Goal: Task Accomplishment & Management: Manage account settings

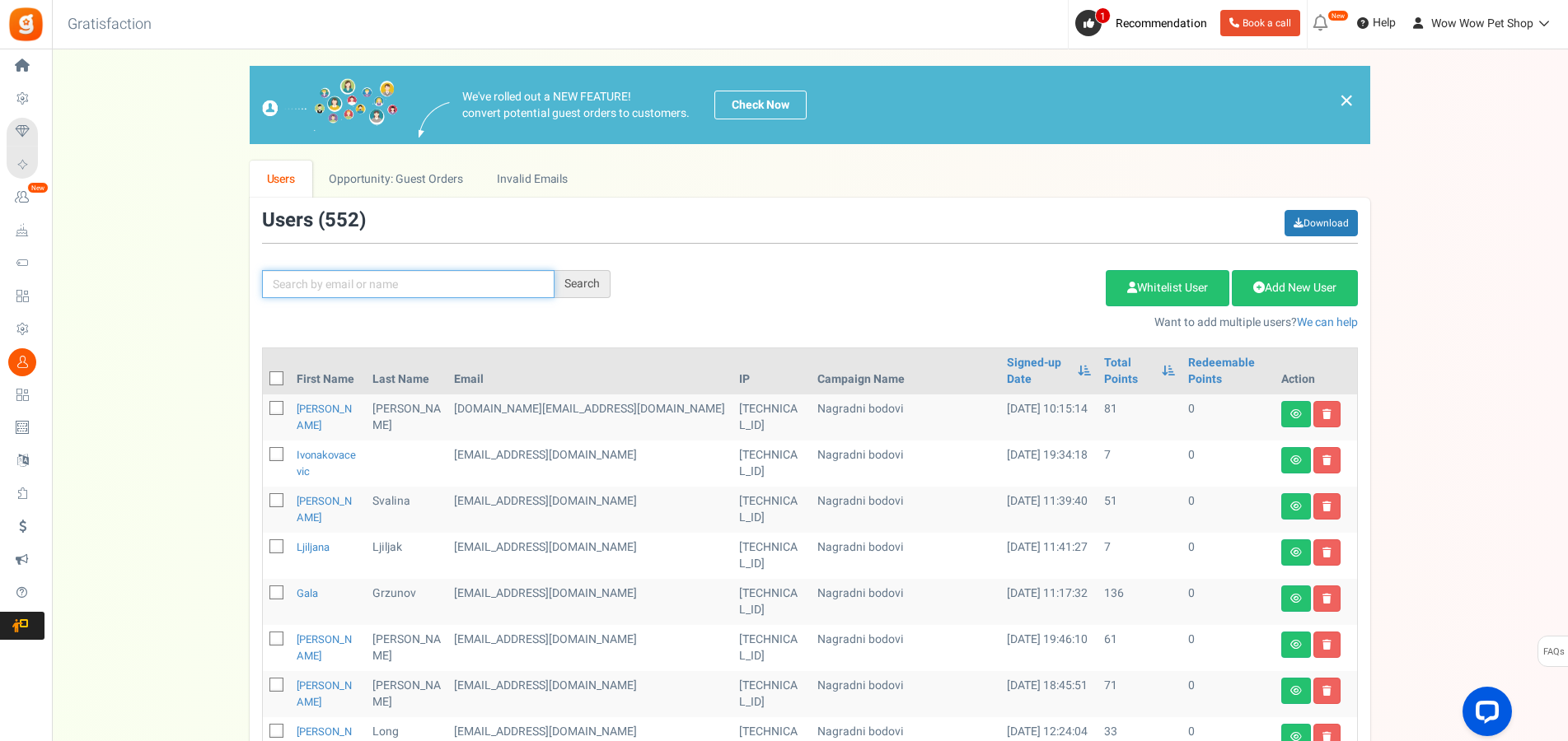
click at [385, 292] on input "text" at bounding box center [408, 284] width 293 height 28
type input "[PERSON_NAME]"
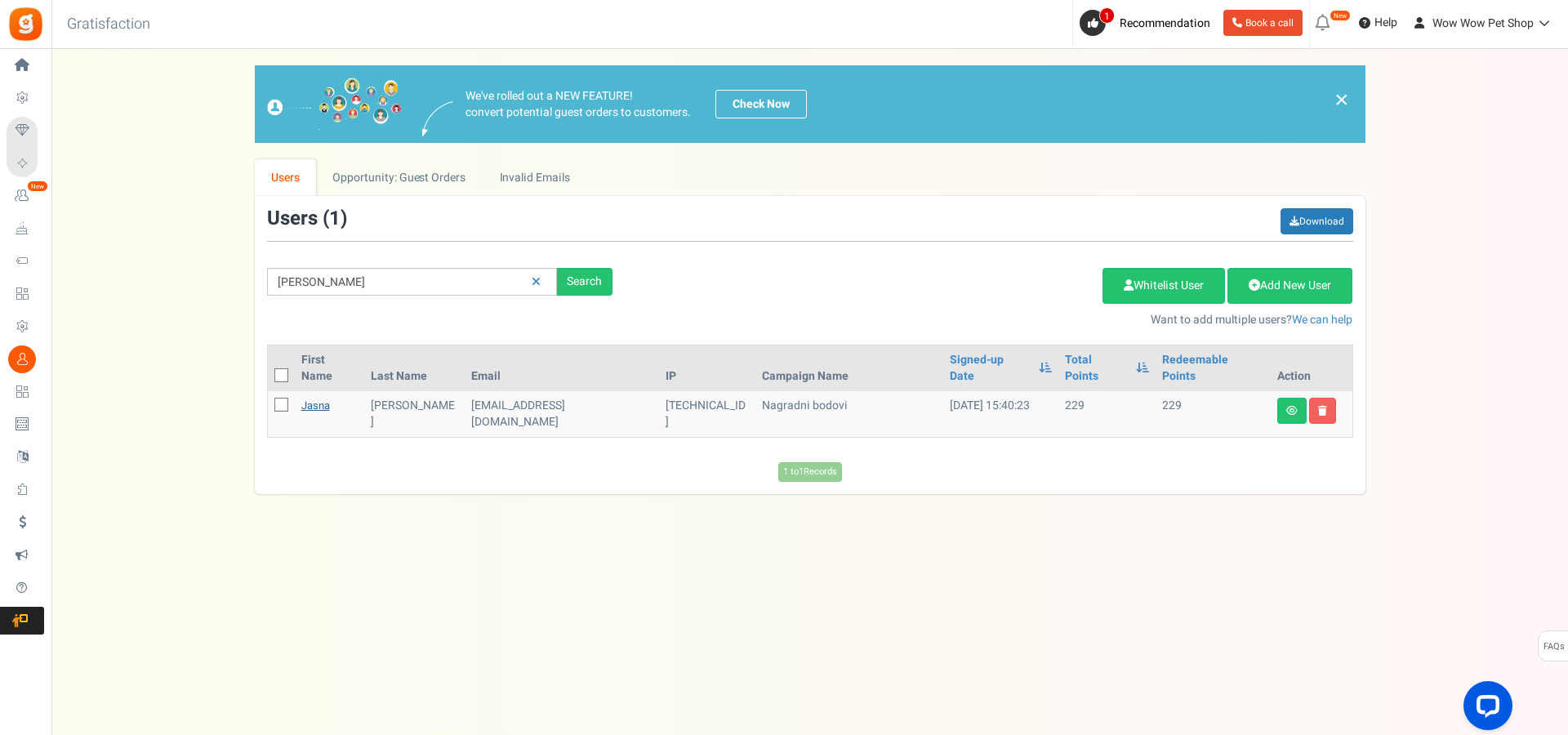
click at [321, 398] on link "Jasna" at bounding box center [315, 405] width 29 height 16
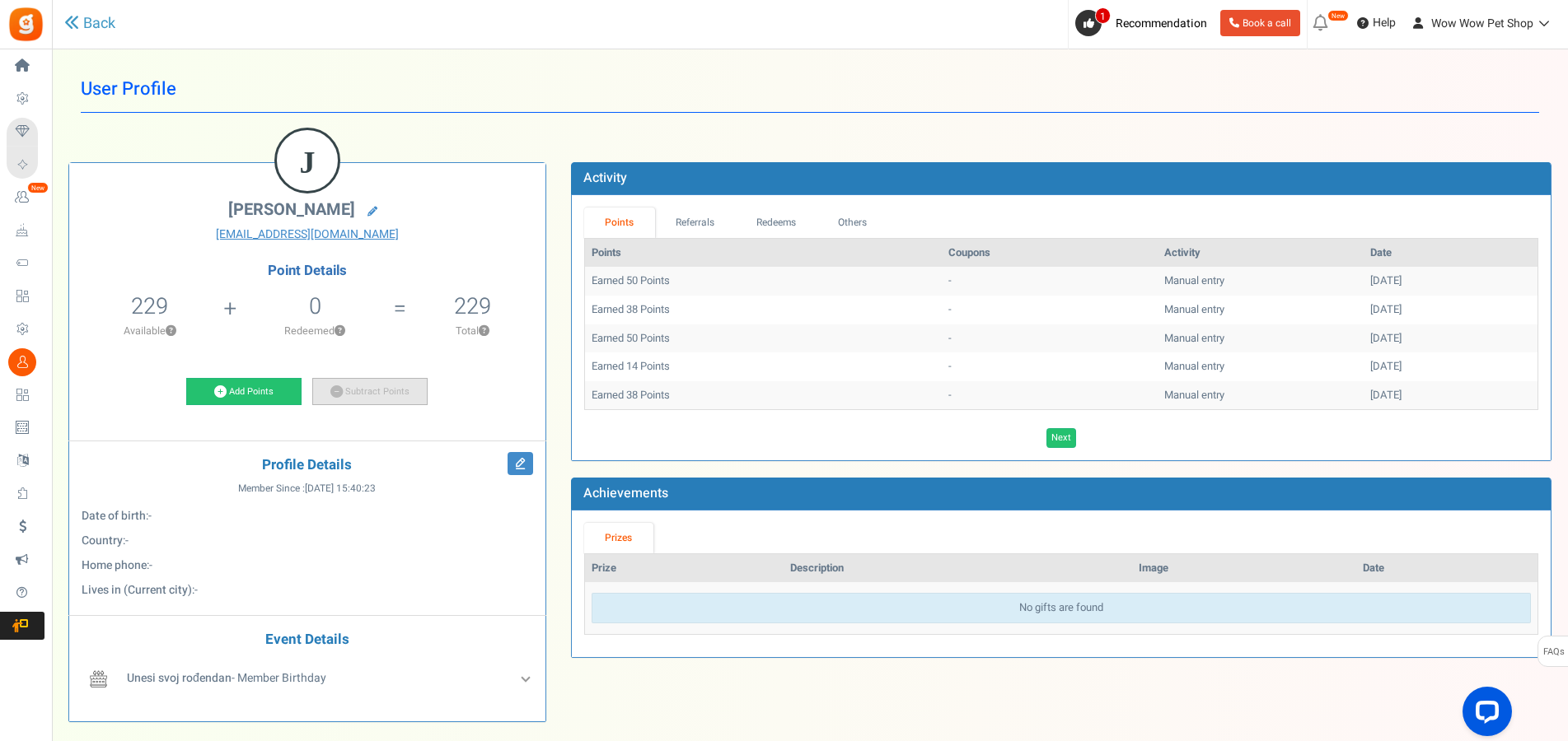
click at [380, 395] on link "Subtract Points" at bounding box center [370, 392] width 115 height 28
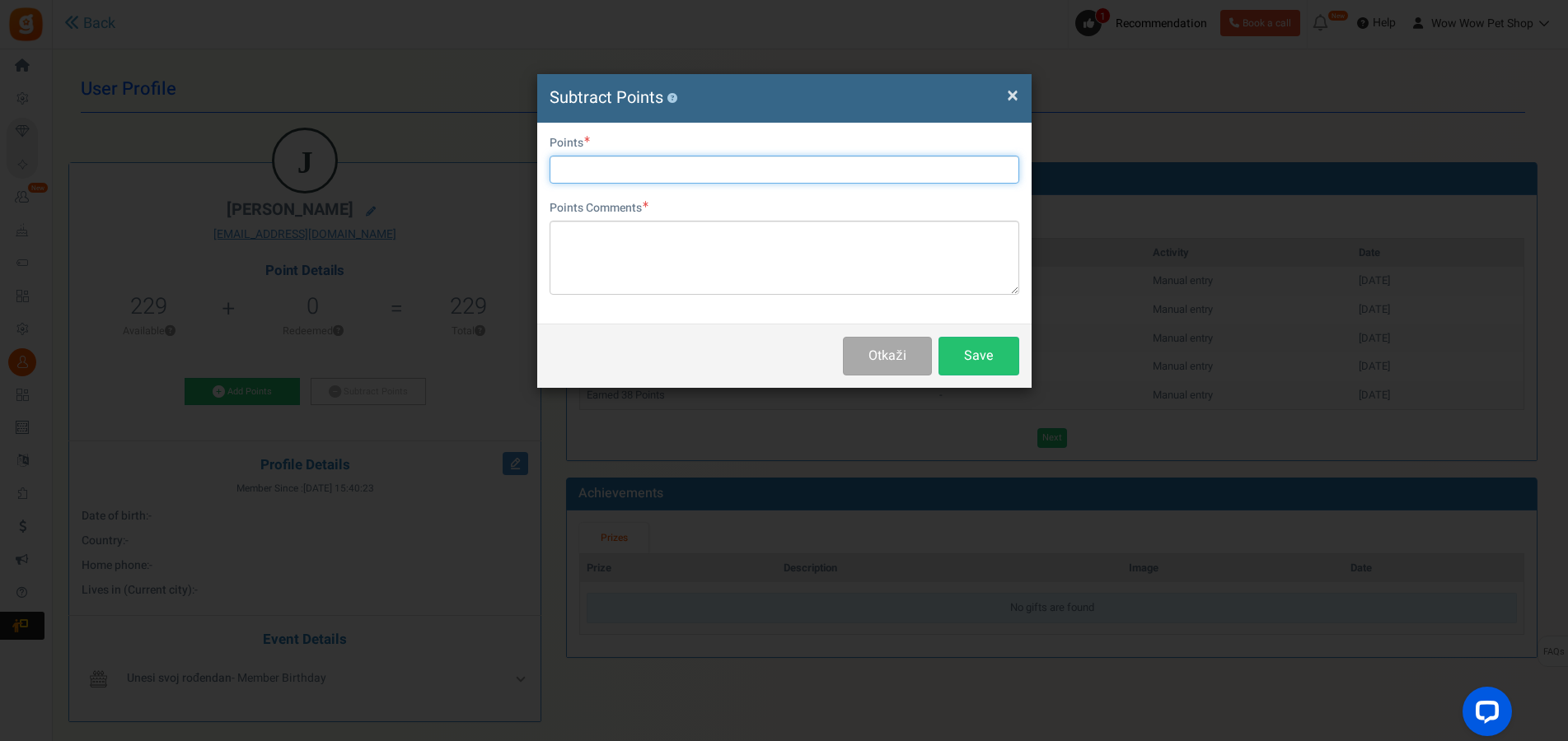
click at [690, 173] on input "text" at bounding box center [785, 170] width 470 height 28
type input "200"
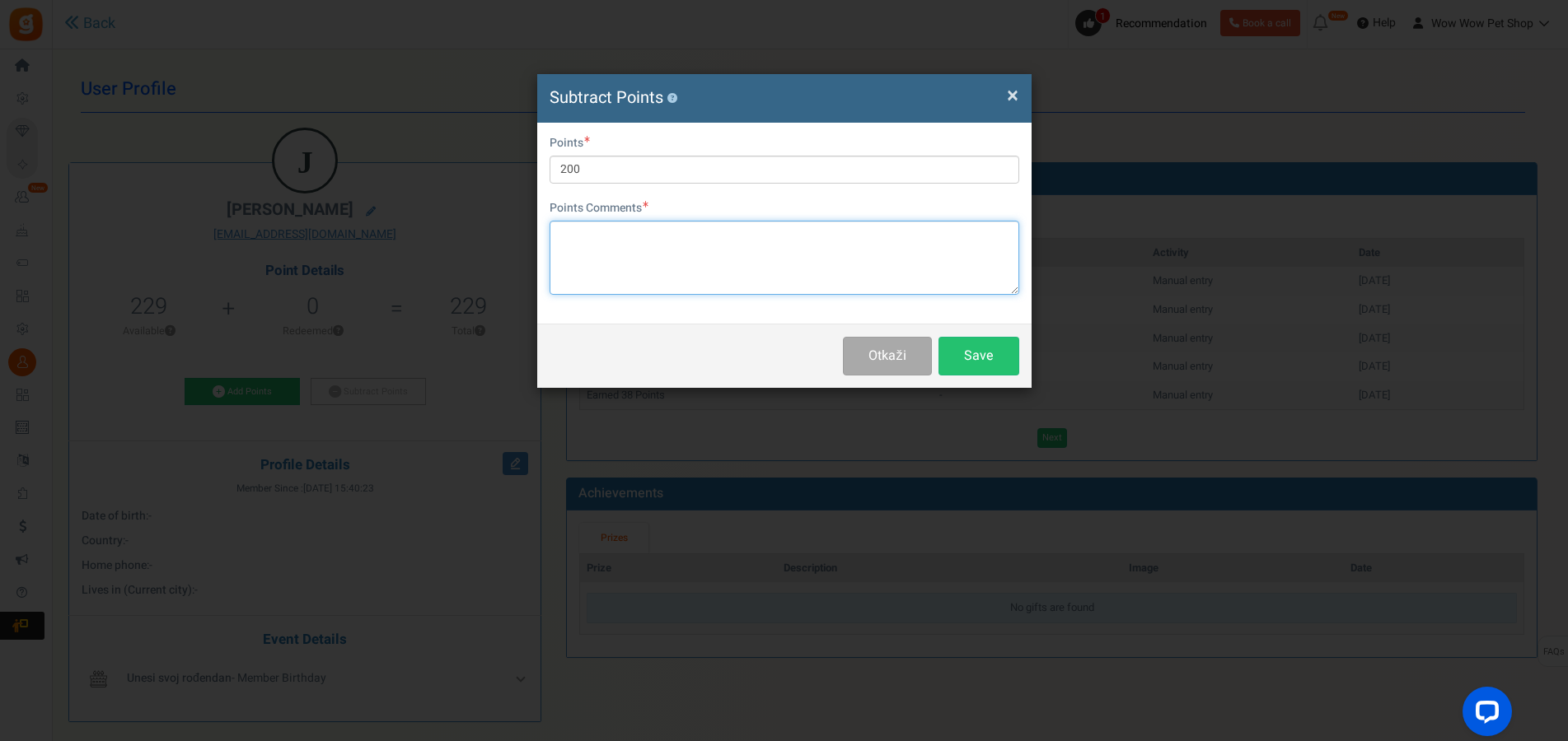
click at [678, 274] on textarea at bounding box center [785, 258] width 470 height 74
type textarea "Račun br. 1285"
click at [972, 354] on button "Save" at bounding box center [978, 357] width 81 height 39
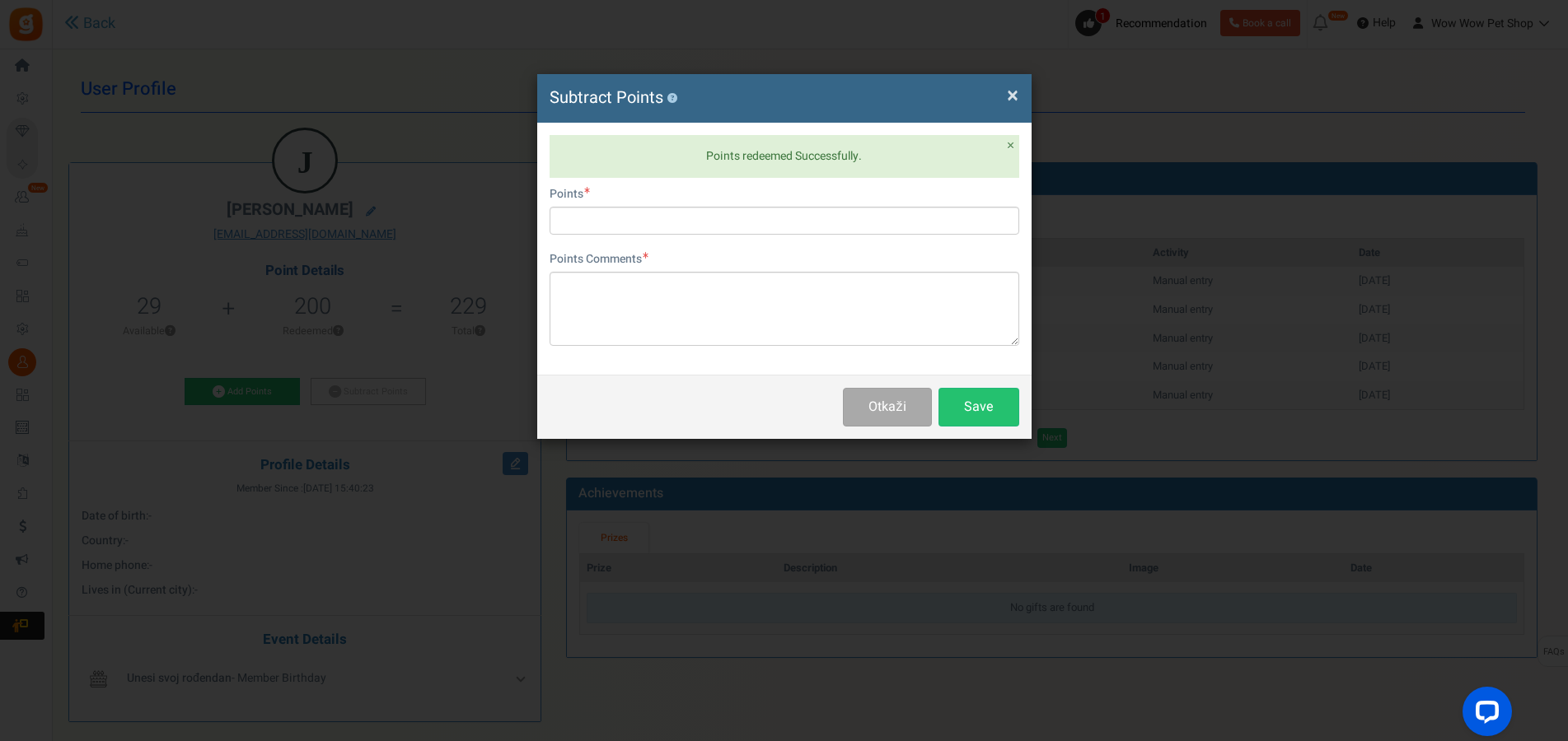
click at [1013, 98] on span "×" at bounding box center [1013, 96] width 11 height 32
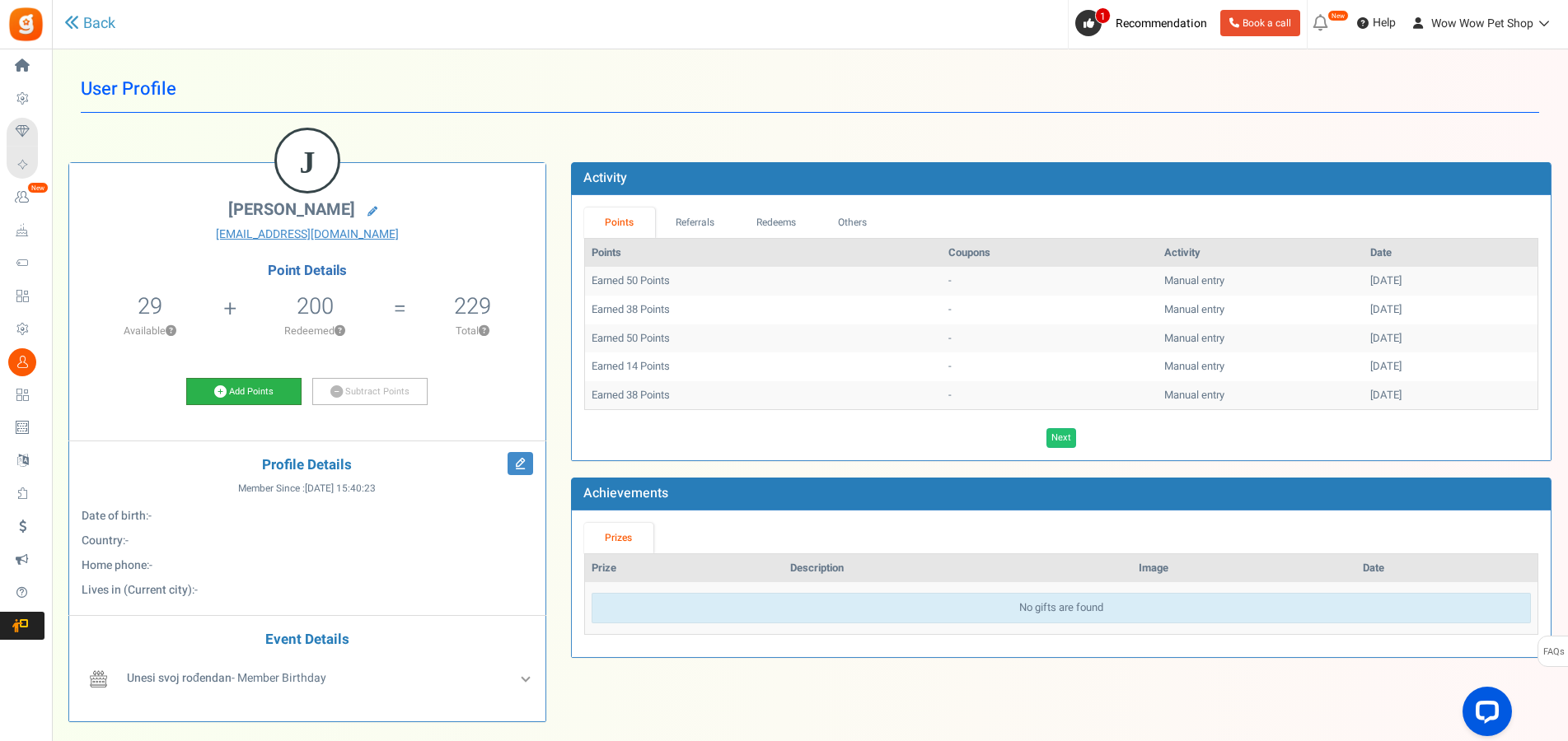
click at [262, 390] on link "Add Points" at bounding box center [243, 392] width 115 height 28
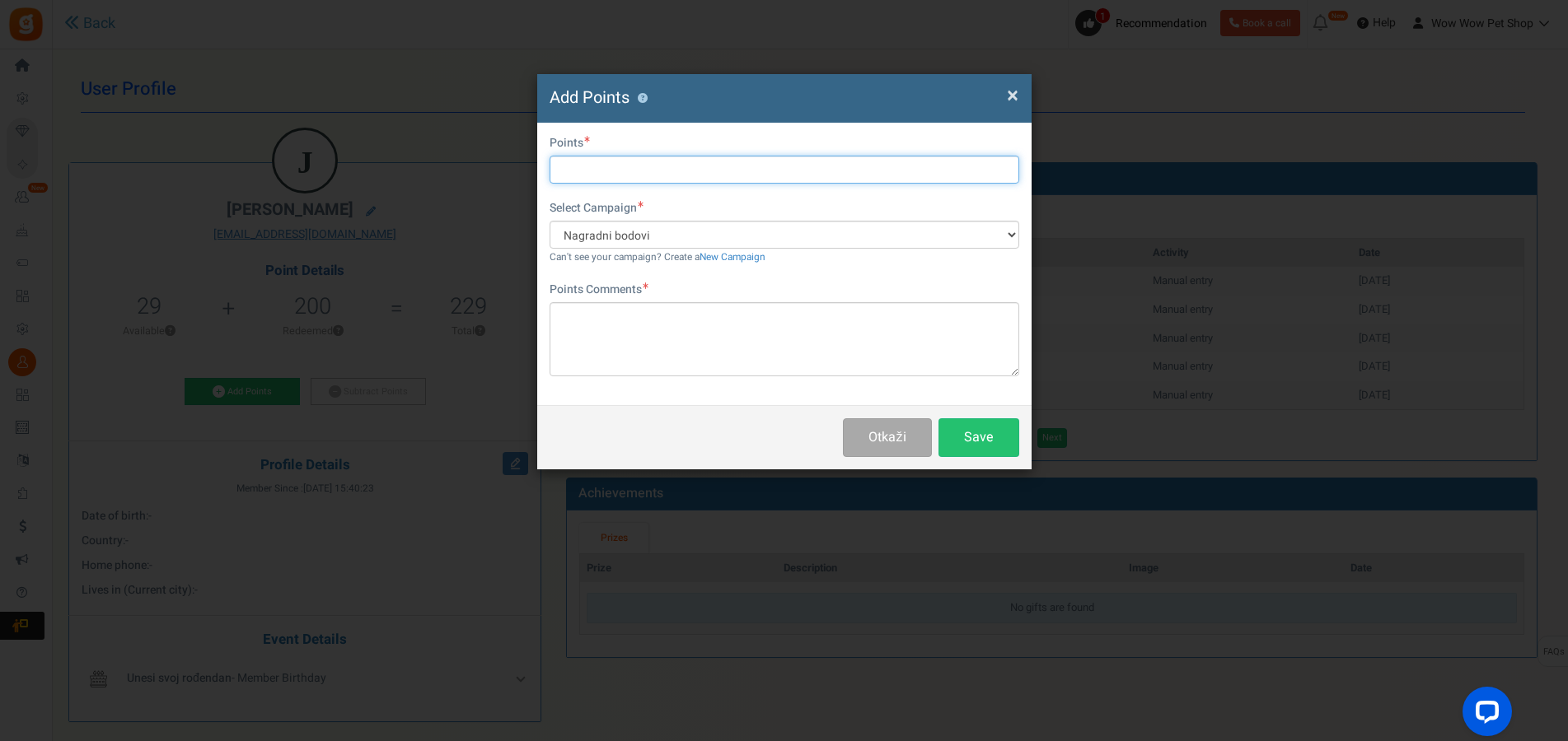
click at [638, 164] on input "text" at bounding box center [785, 170] width 470 height 28
type input "7"
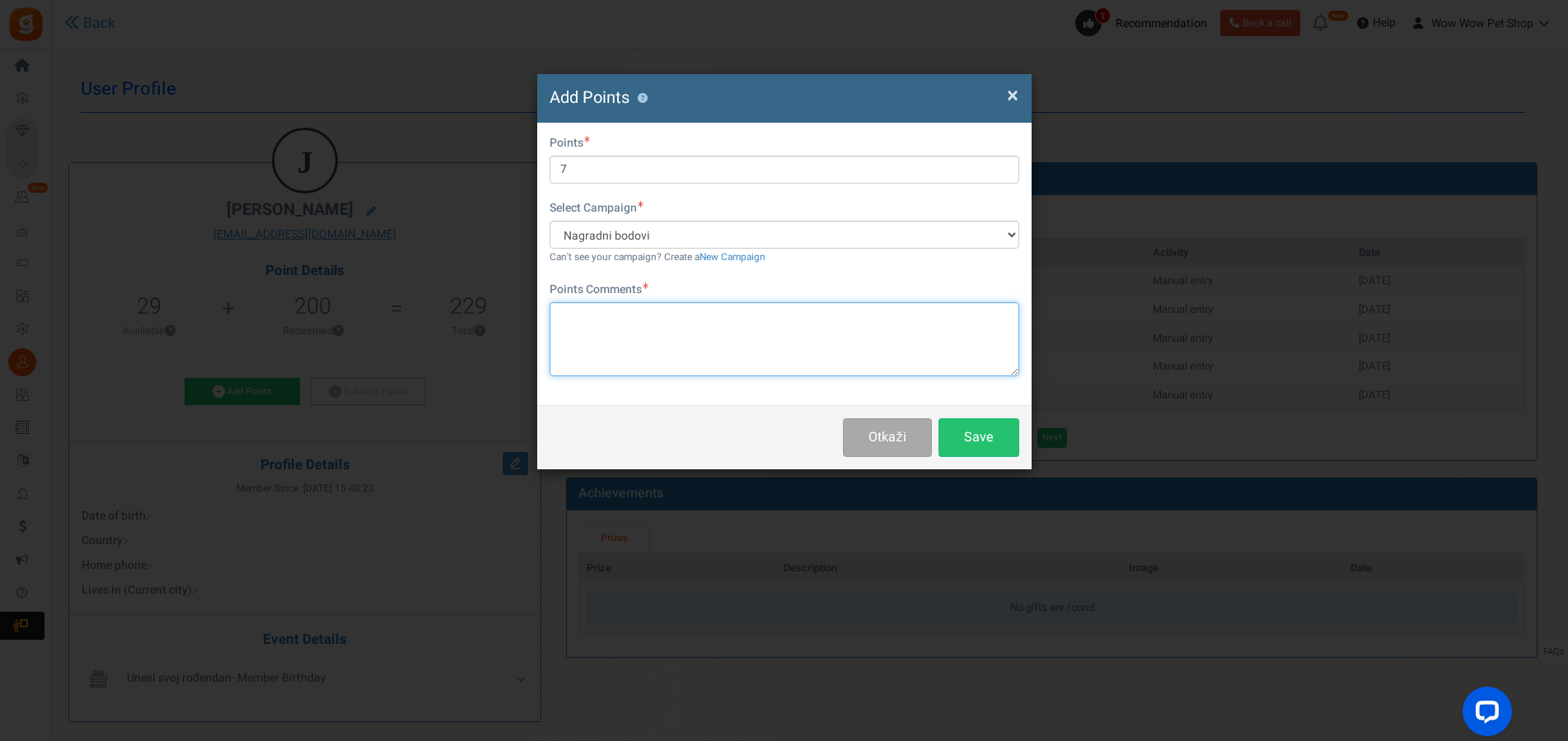
click at [637, 303] on textarea at bounding box center [785, 340] width 470 height 74
type textarea "Račun br. 1285"
click at [1013, 430] on button "Save" at bounding box center [978, 438] width 81 height 39
